Goal: Task Accomplishment & Management: Use online tool/utility

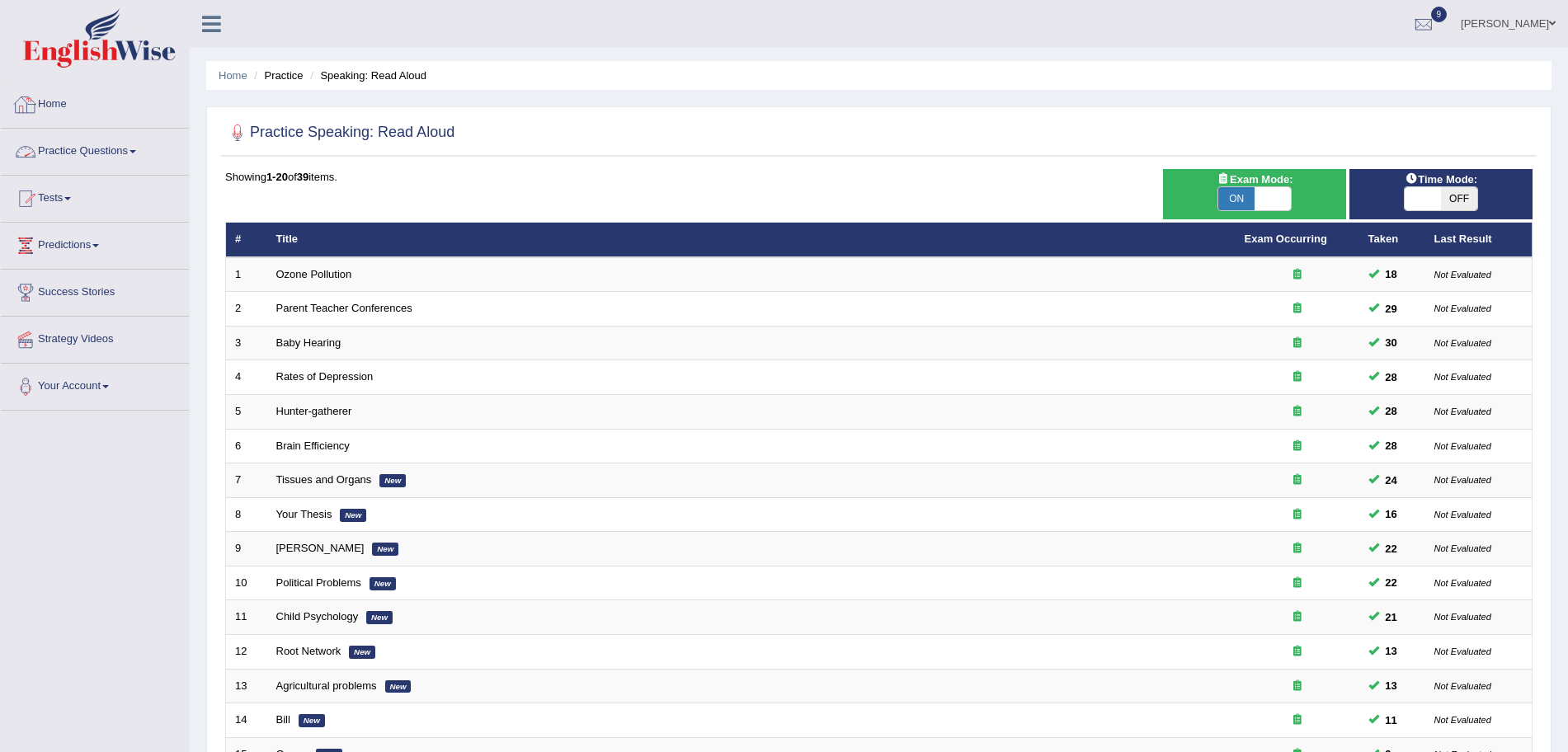
click at [92, 148] on link "Practice Questions" at bounding box center [95, 149] width 188 height 41
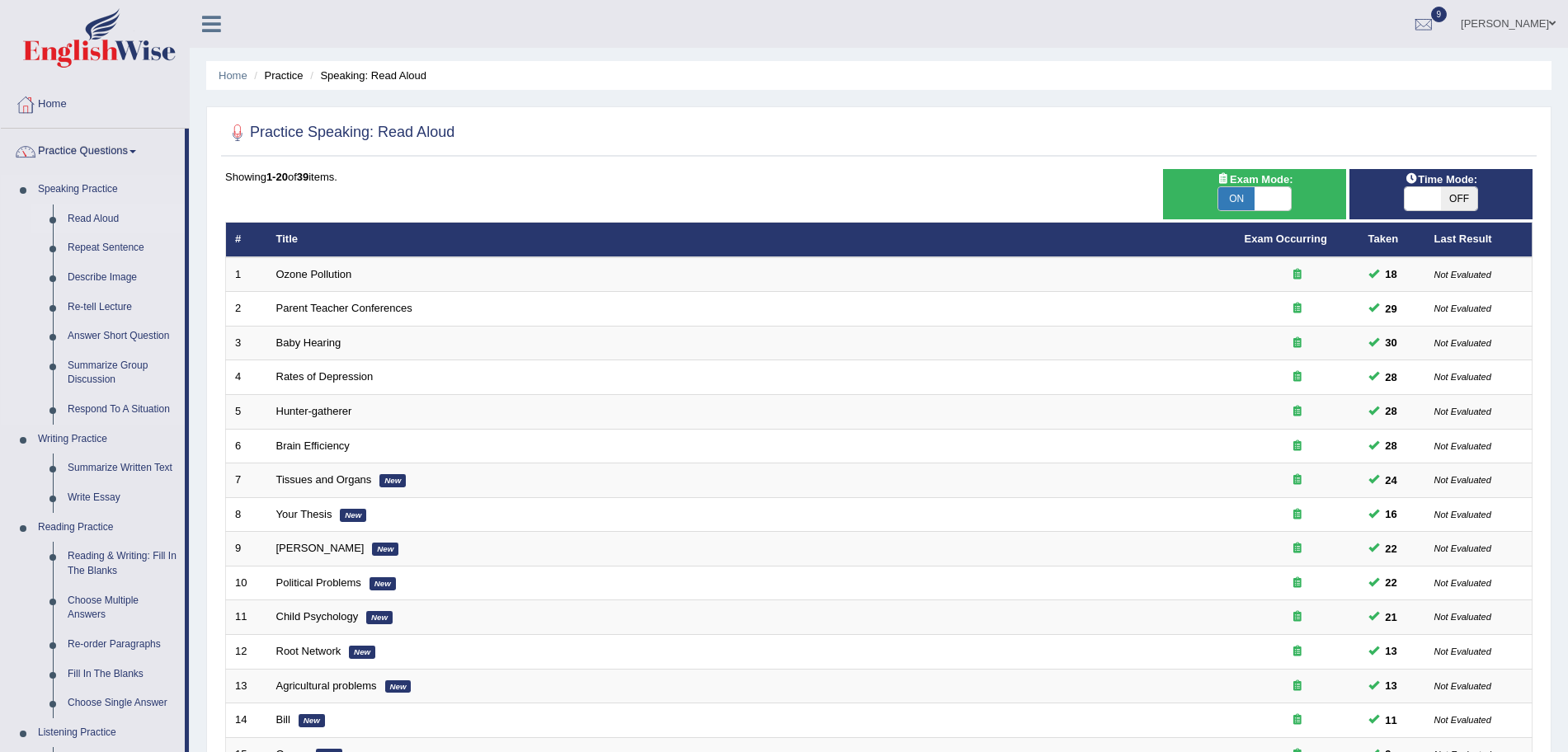
click at [99, 224] on link "Read Aloud" at bounding box center [122, 219] width 124 height 30
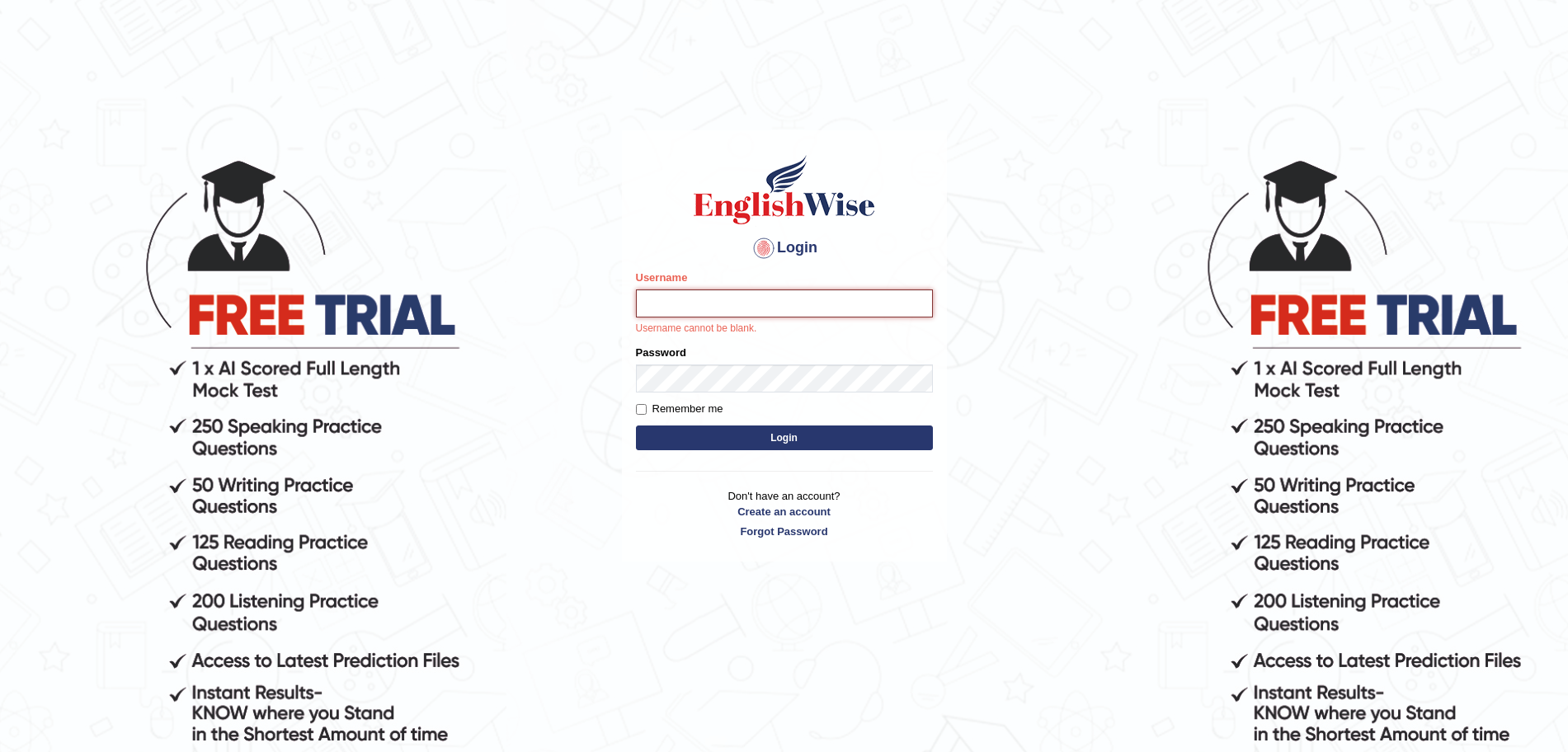
type input "surajshrestha100"
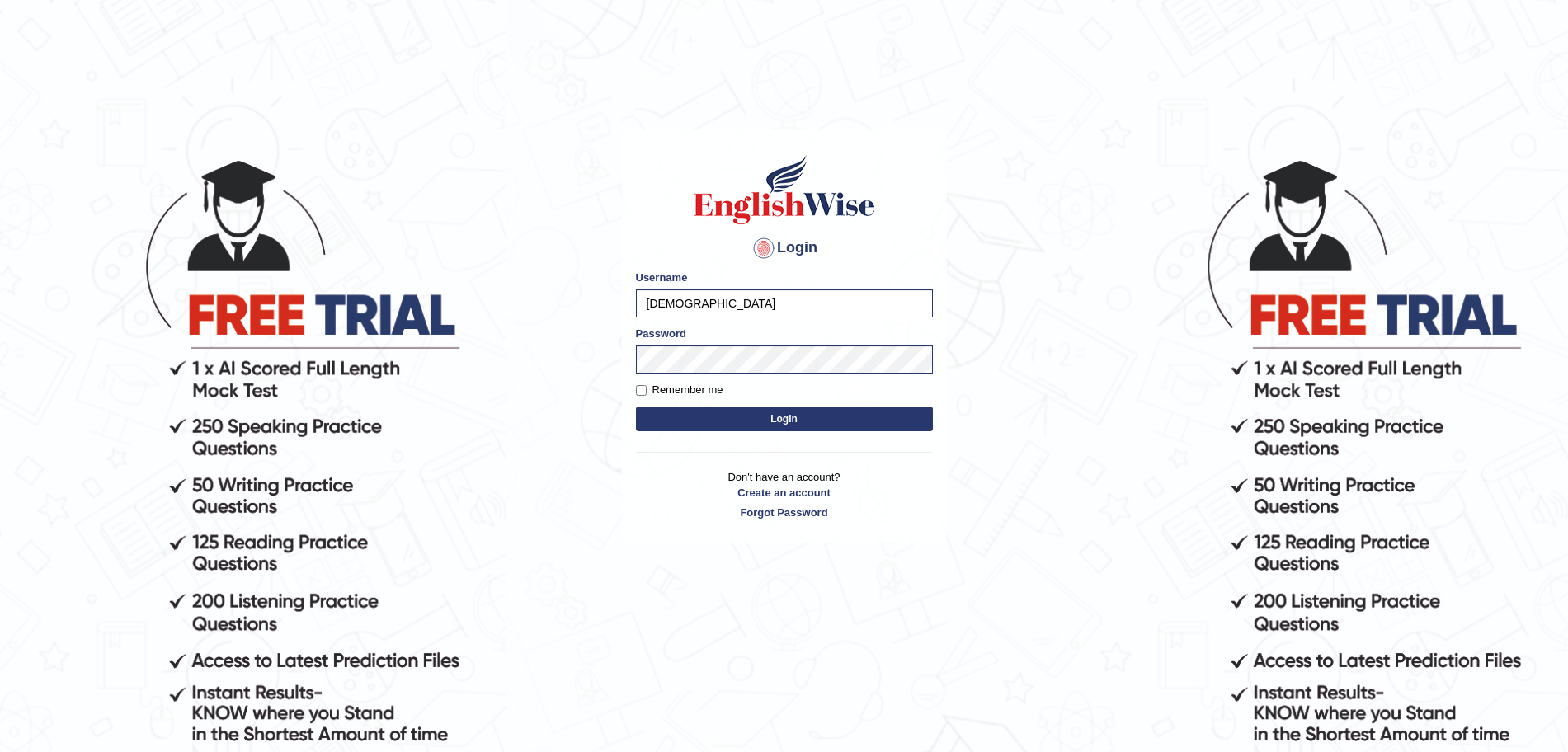
click at [727, 423] on button "Login" at bounding box center [784, 419] width 297 height 25
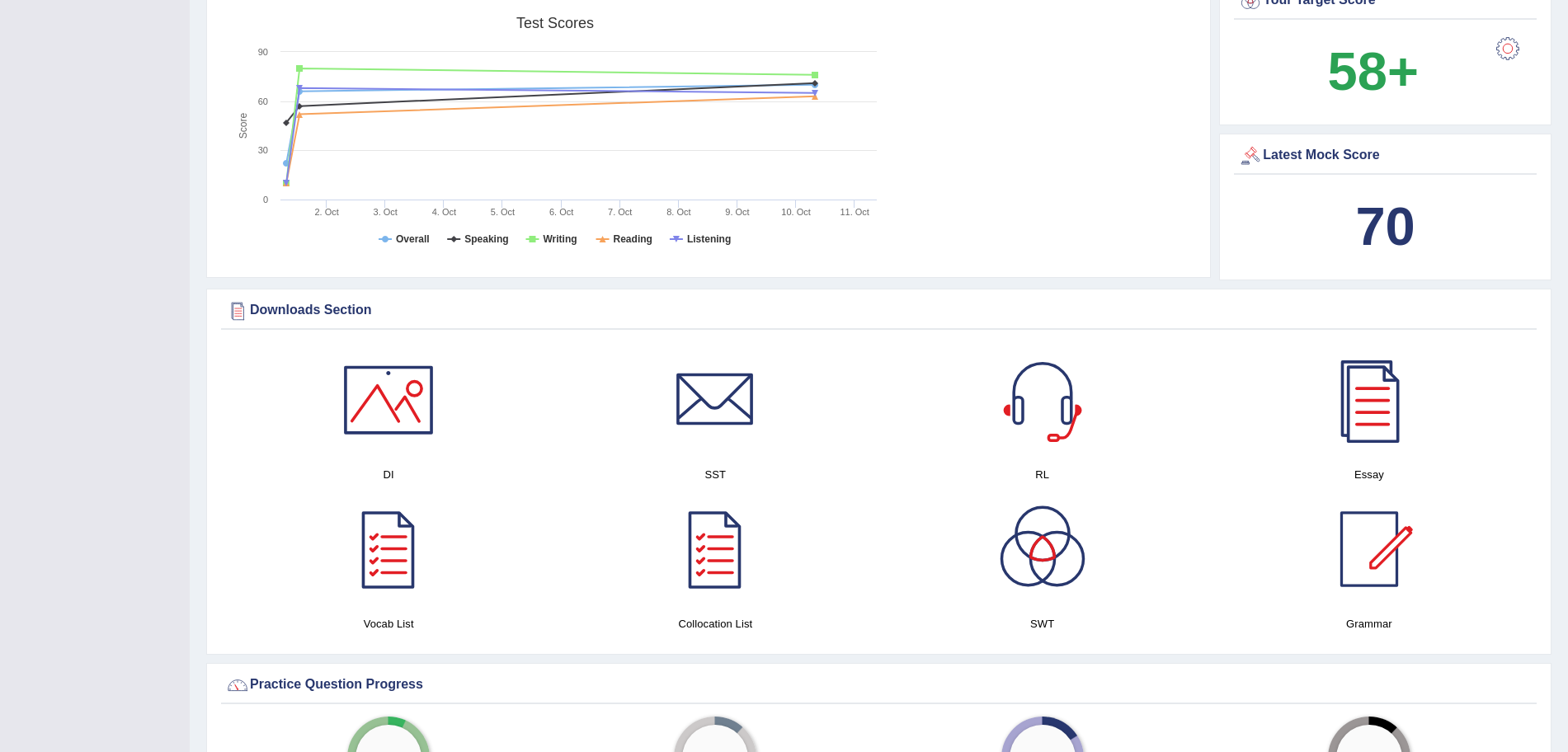
scroll to position [1219, 0]
